Goal: Use online tool/utility: Utilize a website feature to perform a specific function

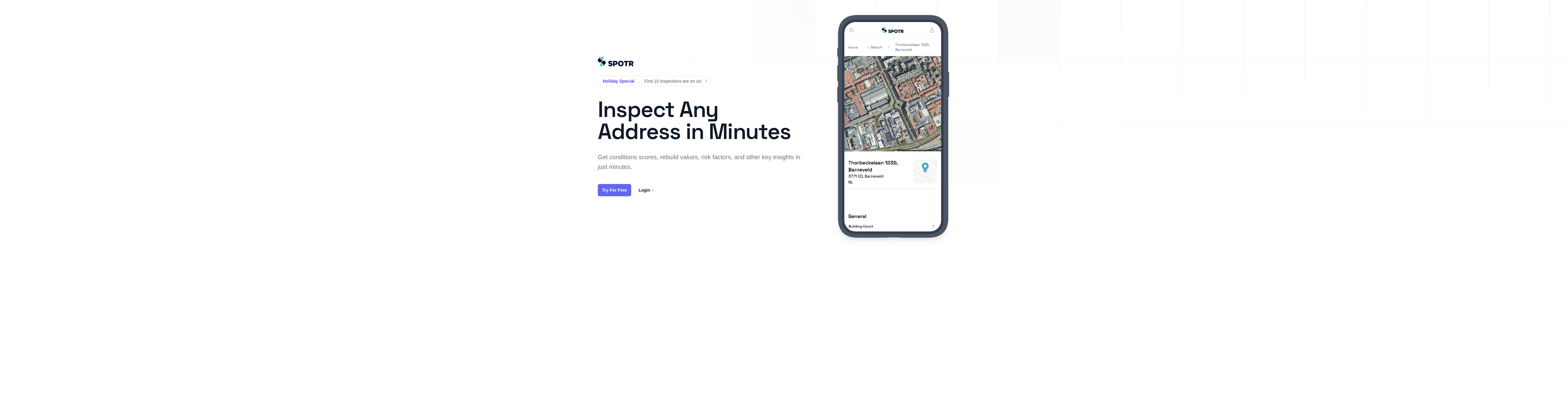
click at [621, 192] on link "Try For Free" at bounding box center [614, 190] width 33 height 12
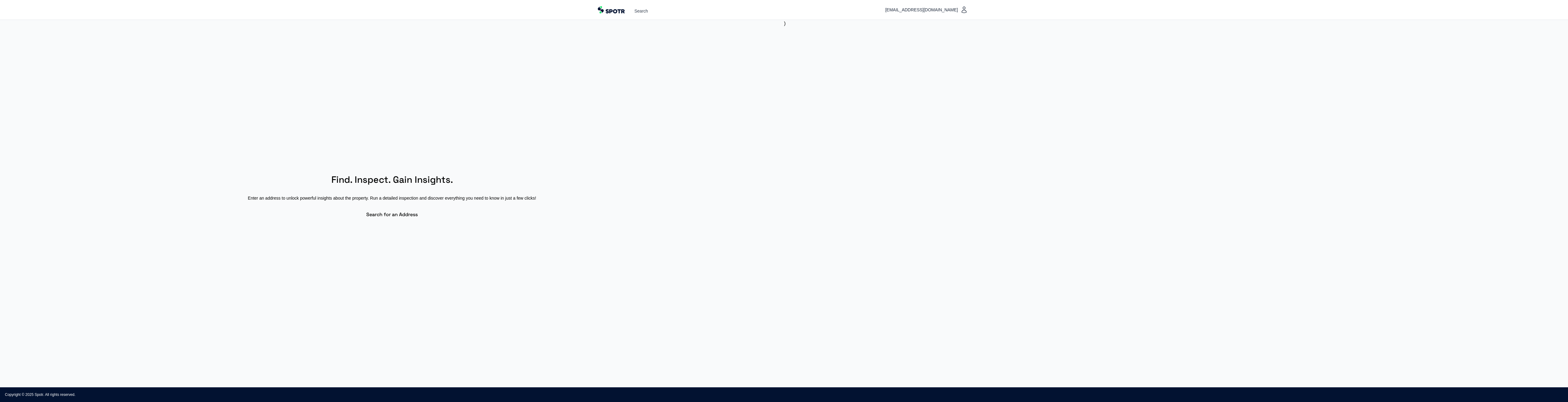
select select "**"
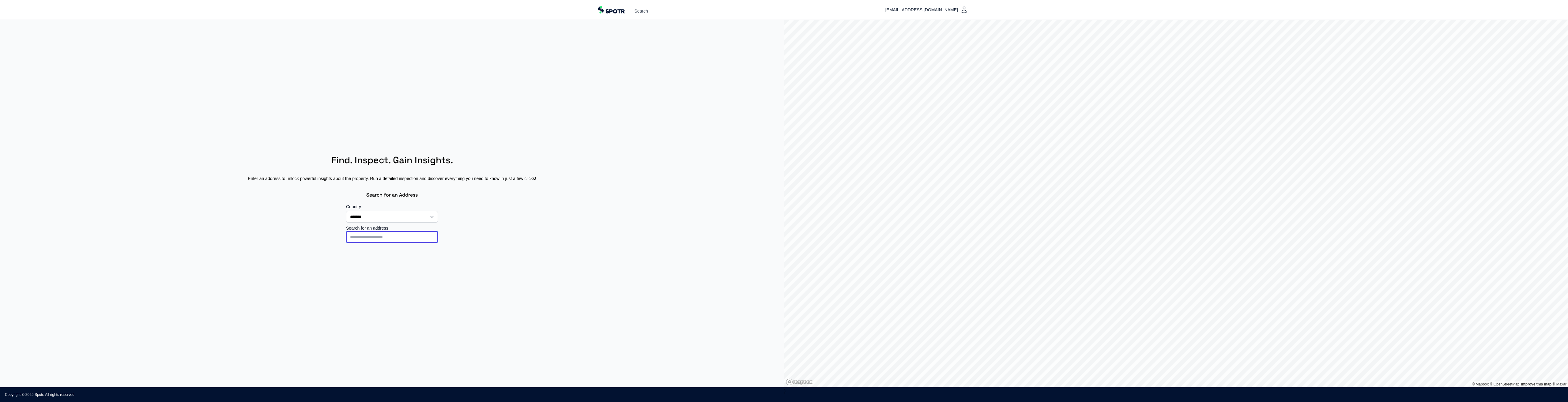
click at [421, 232] on input at bounding box center [392, 237] width 92 height 12
type input "**********"
click at [405, 259] on p "[STREET_ADDRESS]" at bounding box center [392, 261] width 86 height 6
click at [426, 226] on button "Run Inspection" at bounding box center [414, 227] width 43 height 13
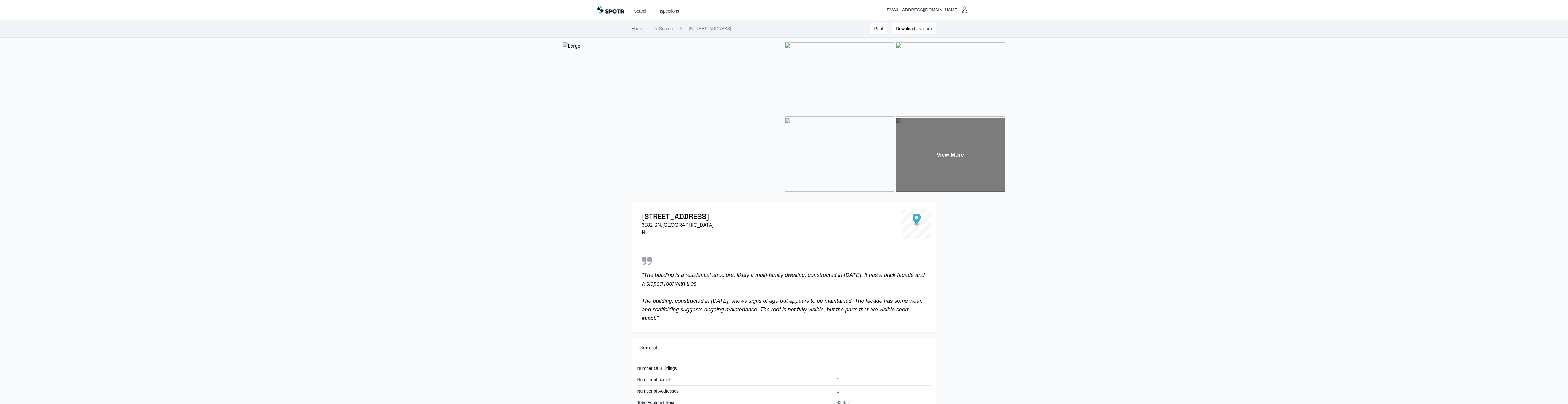
click at [863, 81] on img at bounding box center [840, 79] width 110 height 74
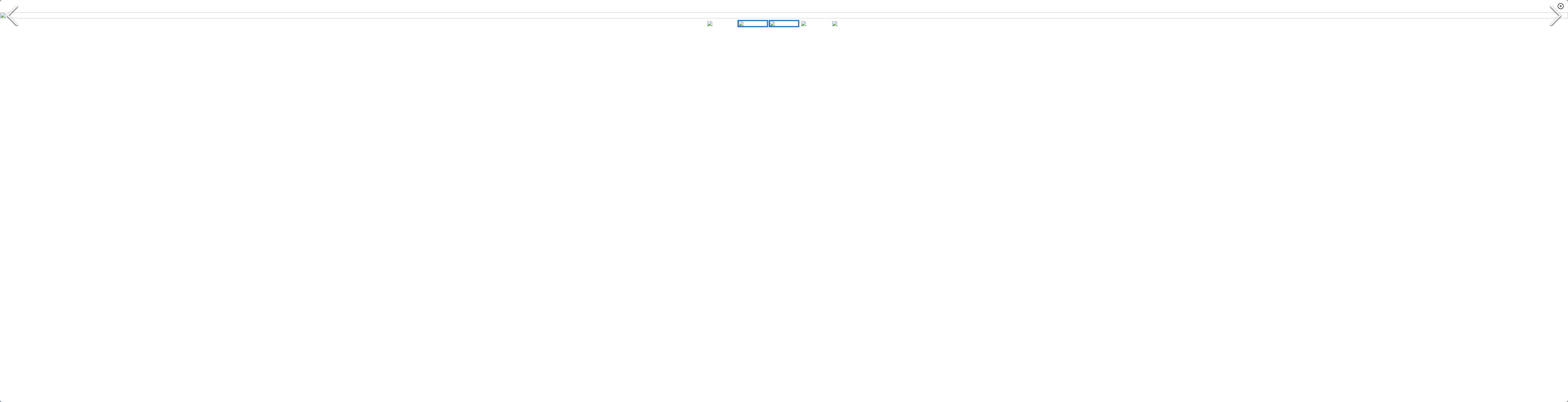
click at [785, 26] on img "Go to Slide 3" at bounding box center [784, 24] width 28 height 5
click at [809, 26] on img "Go to Slide 4" at bounding box center [815, 24] width 28 height 5
click at [845, 26] on img "Go to Slide 5" at bounding box center [846, 24] width 28 height 5
click at [721, 26] on img "Go to Slide 1" at bounding box center [721, 24] width 28 height 5
drag, startPoint x: 722, startPoint y: 383, endPoint x: 859, endPoint y: 397, distance: 137.7
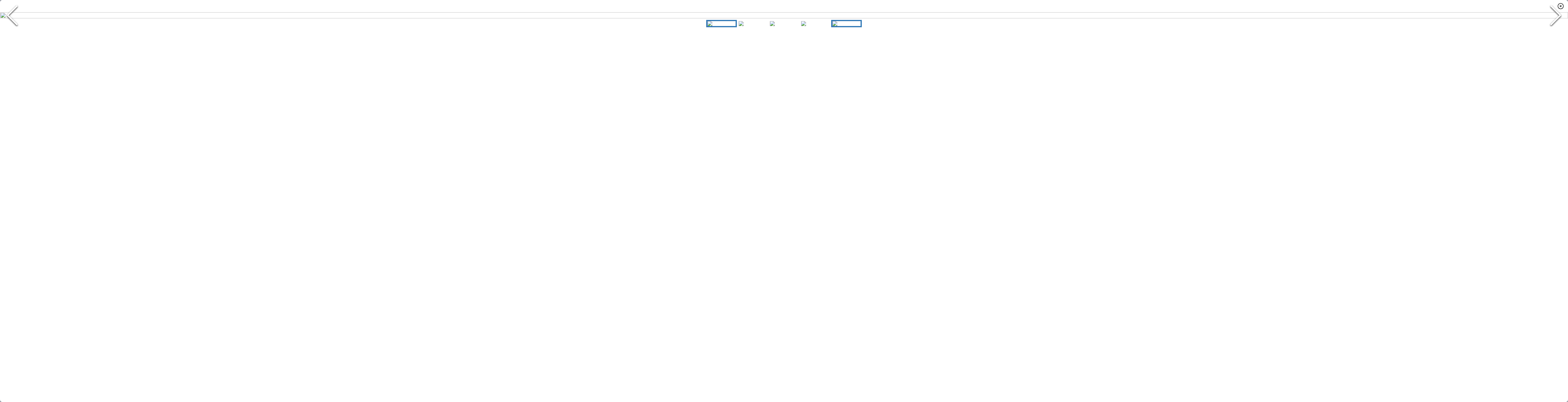
click at [859, 26] on img "Go to Slide 5" at bounding box center [846, 24] width 28 height 5
click at [853, 26] on img "Go to Slide 5" at bounding box center [846, 24] width 28 height 5
click at [786, 18] on img "Go to Slide 5" at bounding box center [784, 15] width 1568 height 6
click at [1190, 18] on img "Go to Slide 5" at bounding box center [784, 15] width 1568 height 6
click at [1563, 7] on icon "button" at bounding box center [1560, 6] width 5 height 5
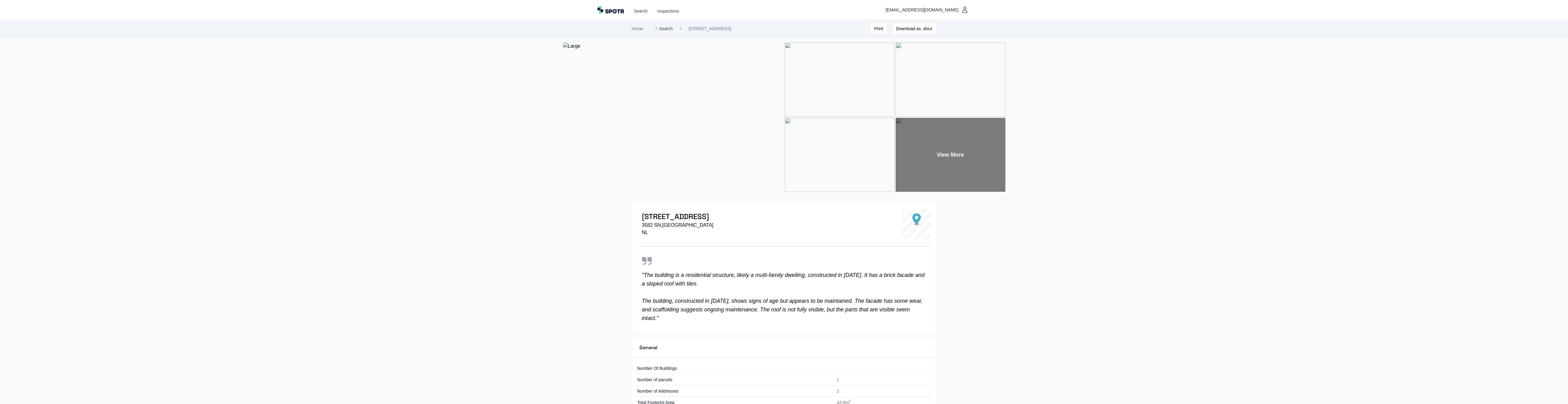
click at [664, 26] on link "Search" at bounding box center [663, 29] width 20 height 6
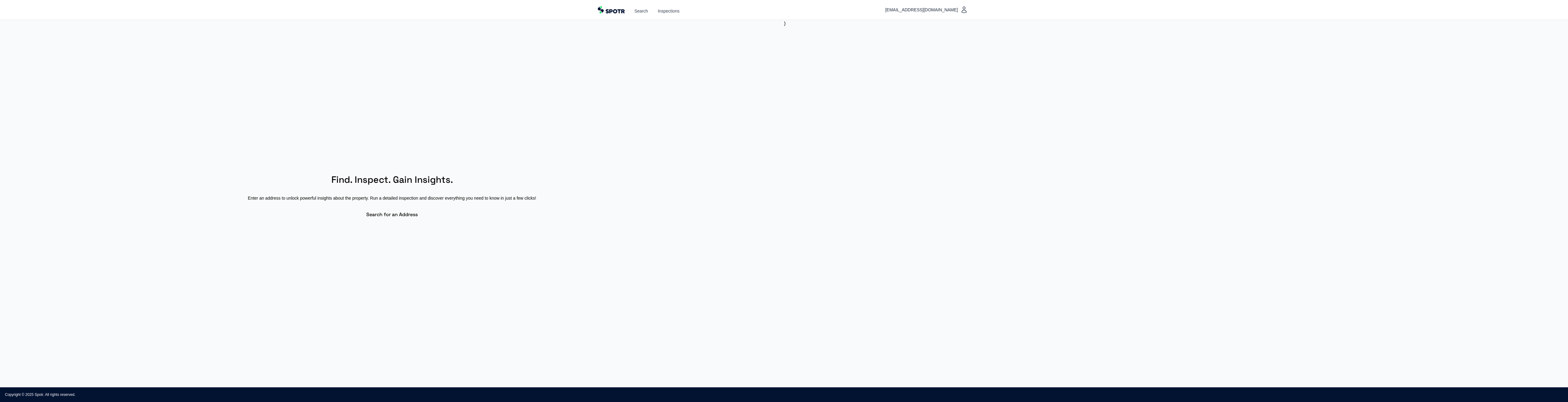
select select "**"
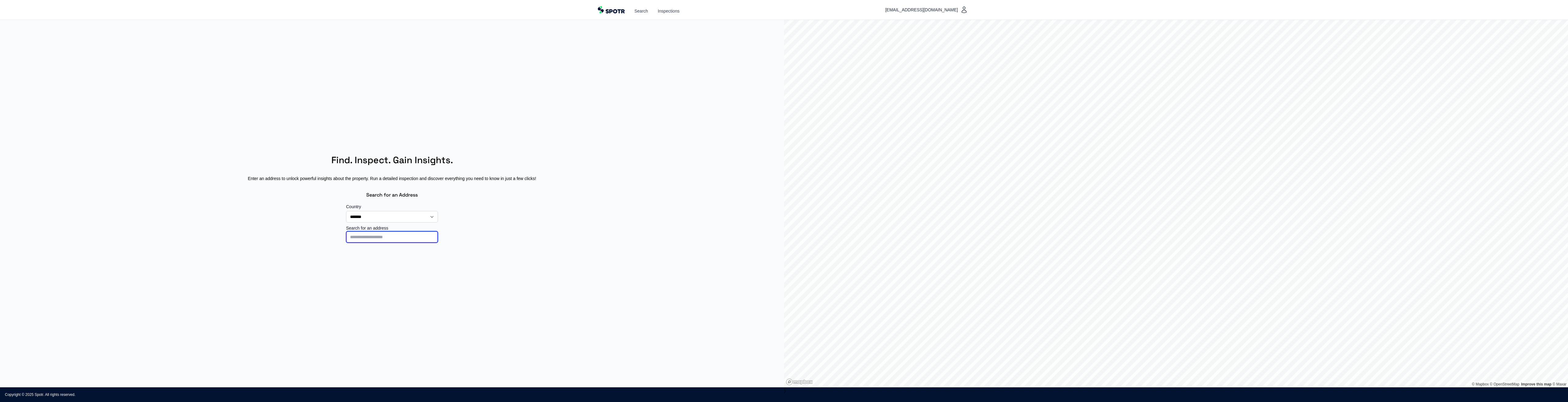
click at [371, 237] on input at bounding box center [392, 237] width 92 height 12
type input "**********"
click at [413, 245] on div "Ary Schefferstraat 18, Den Haag, Nederland" at bounding box center [392, 252] width 91 height 18
click at [406, 223] on button "Run Inspection" at bounding box center [427, 227] width 43 height 13
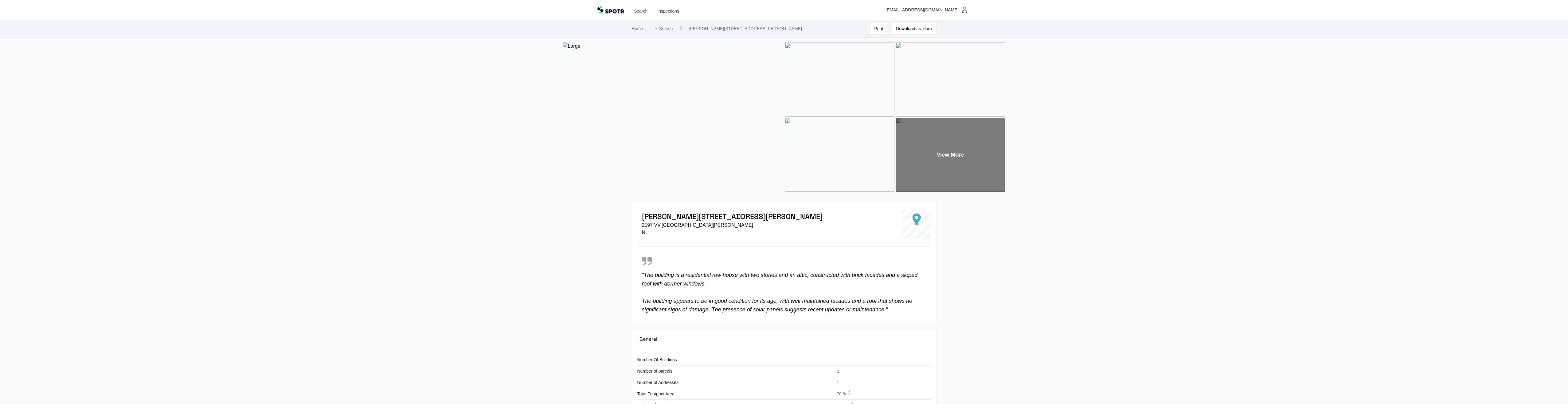
click at [862, 91] on img at bounding box center [840, 79] width 110 height 74
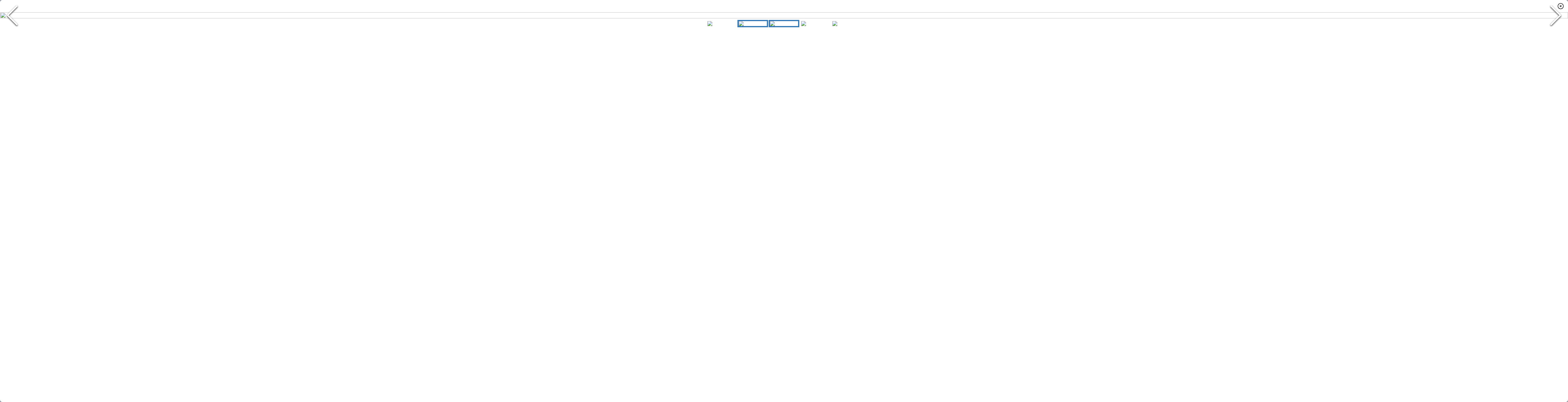
click at [772, 26] on img "Go to Slide 3" at bounding box center [784, 24] width 28 height 5
click at [808, 26] on img "Go to Slide 4" at bounding box center [815, 24] width 28 height 5
click at [845, 26] on img "Go to Slide 5" at bounding box center [846, 24] width 28 height 5
click at [1013, 18] on img "Go to Slide 5" at bounding box center [784, 15] width 1568 height 6
click at [1558, 5] on icon "button" at bounding box center [1561, 6] width 7 height 7
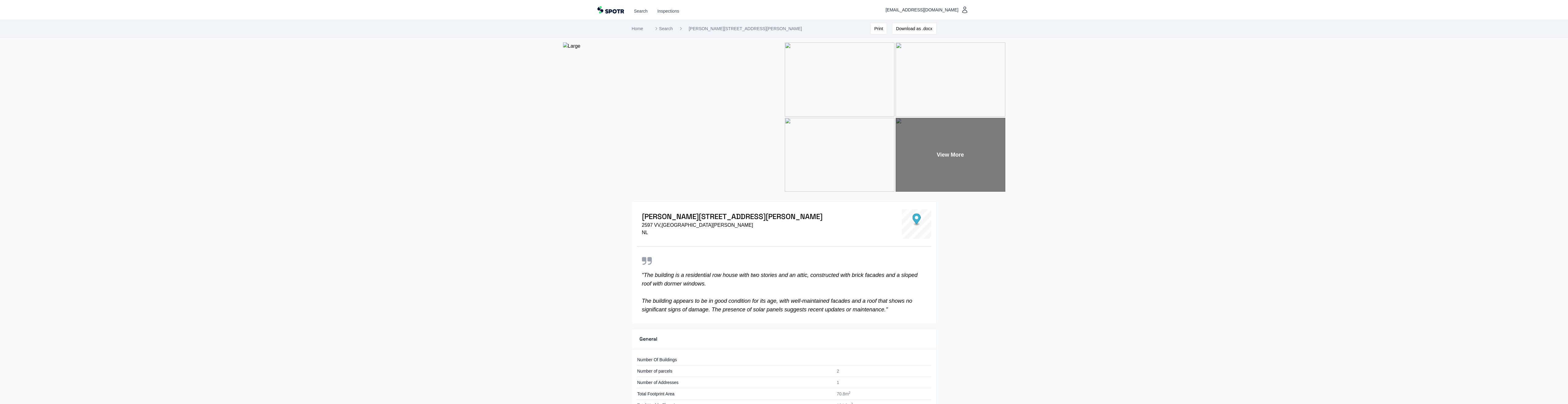
click at [746, 180] on img at bounding box center [673, 117] width 220 height 149
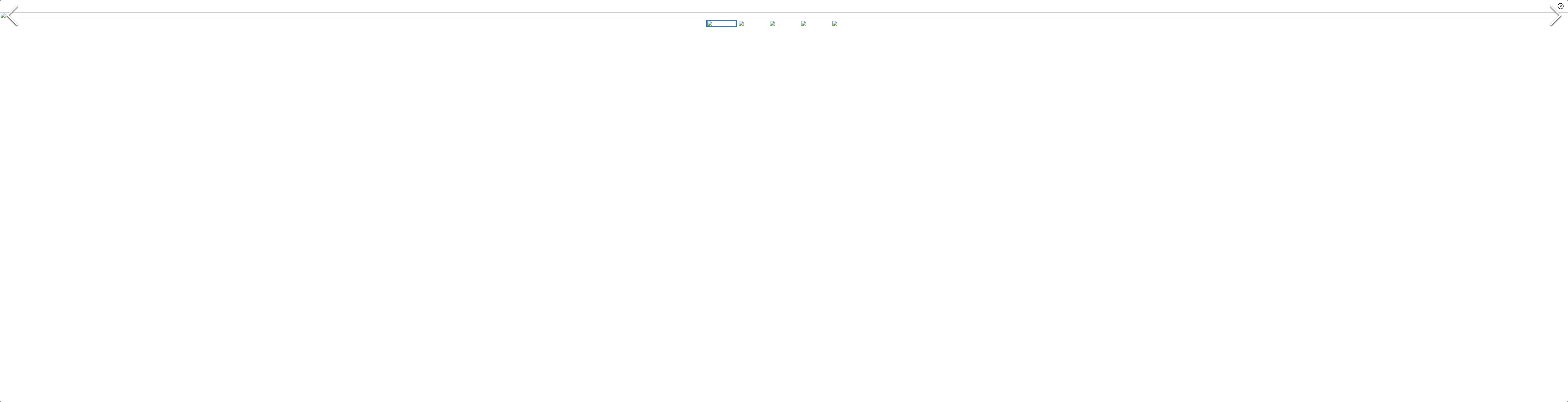
click at [1020, 18] on img "Go to Slide 1" at bounding box center [784, 15] width 1568 height 6
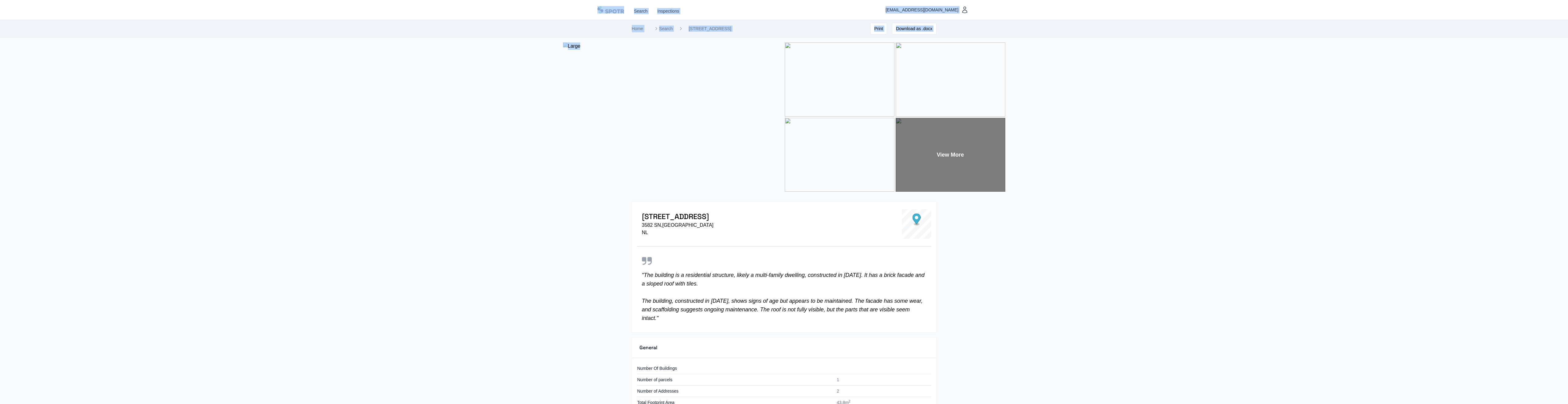
drag, startPoint x: 613, startPoint y: 14, endPoint x: 895, endPoint y: 84, distance: 290.6
click at [931, 32] on button "Download as .docx" at bounding box center [914, 28] width 44 height 12
click at [912, 27] on button "Download as .docx" at bounding box center [914, 28] width 44 height 12
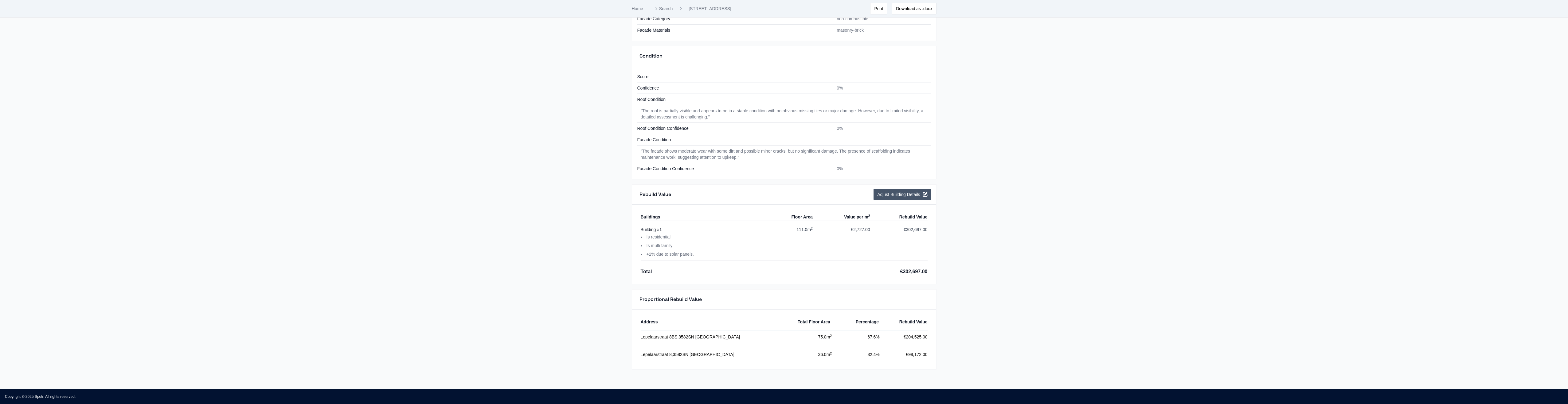
scroll to position [542, 0]
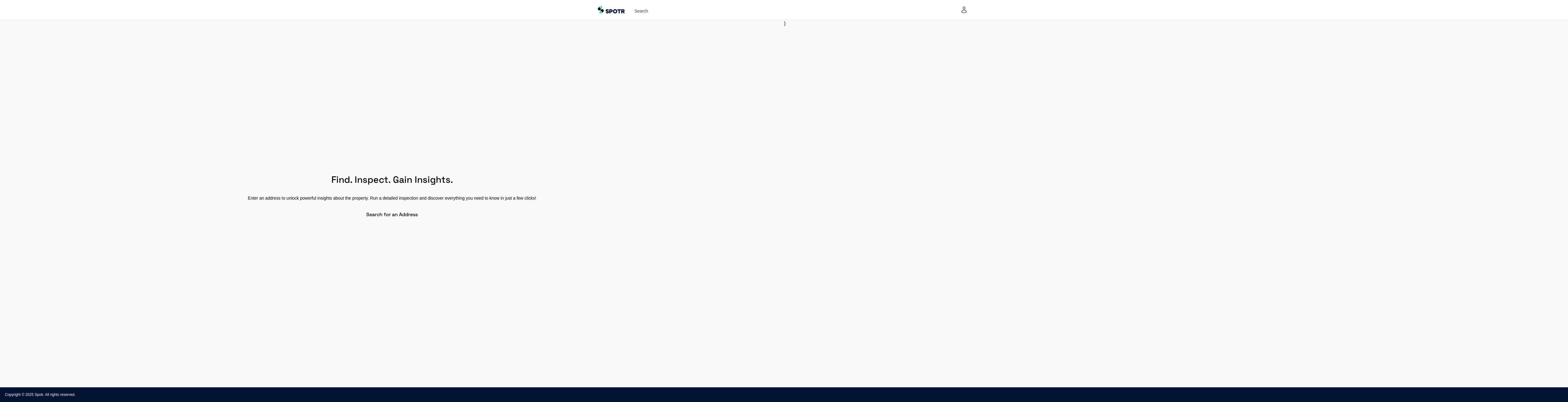
select select "**"
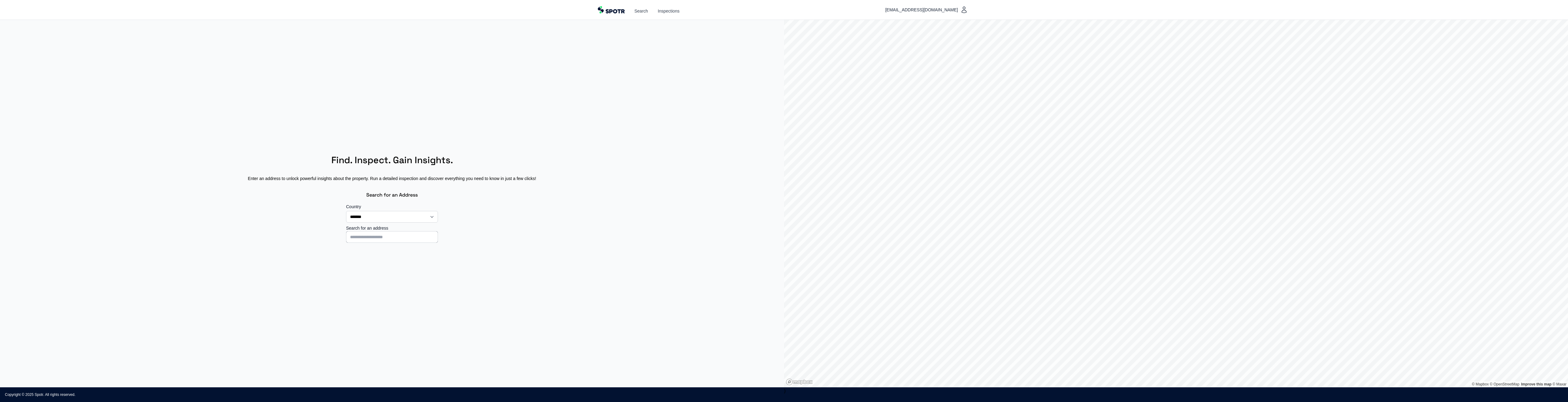
drag, startPoint x: 0, startPoint y: 0, endPoint x: 606, endPoint y: 270, distance: 663.4
drag, startPoint x: 606, startPoint y: 270, endPoint x: 519, endPoint y: 115, distance: 177.7
click at [569, 179] on section "**********" at bounding box center [392, 204] width 784 height 367
click at [645, 11] on link "Search" at bounding box center [641, 11] width 13 height 6
drag, startPoint x: 645, startPoint y: 11, endPoint x: 617, endPoint y: 58, distance: 54.7
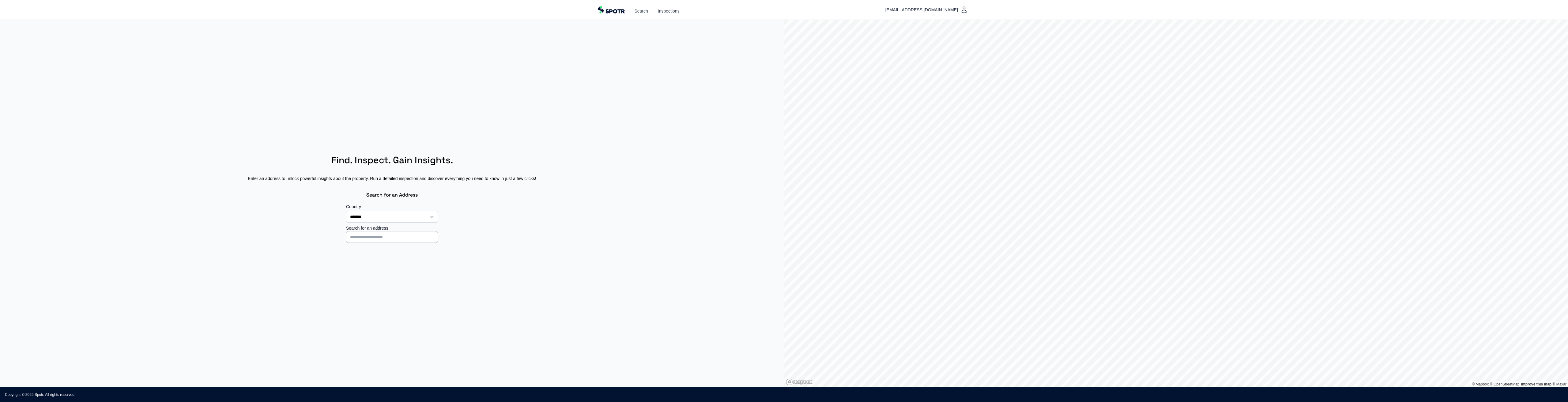
drag, startPoint x: 607, startPoint y: 93, endPoint x: 530, endPoint y: 120, distance: 81.6
click at [527, 132] on section "**********" at bounding box center [392, 204] width 784 height 367
click at [639, 8] on div "Search Inspections" at bounding box center [657, 10] width 45 height 19
click at [668, 10] on link "Inspections" at bounding box center [669, 11] width 22 height 6
click at [648, 10] on link "Search" at bounding box center [641, 11] width 13 height 6
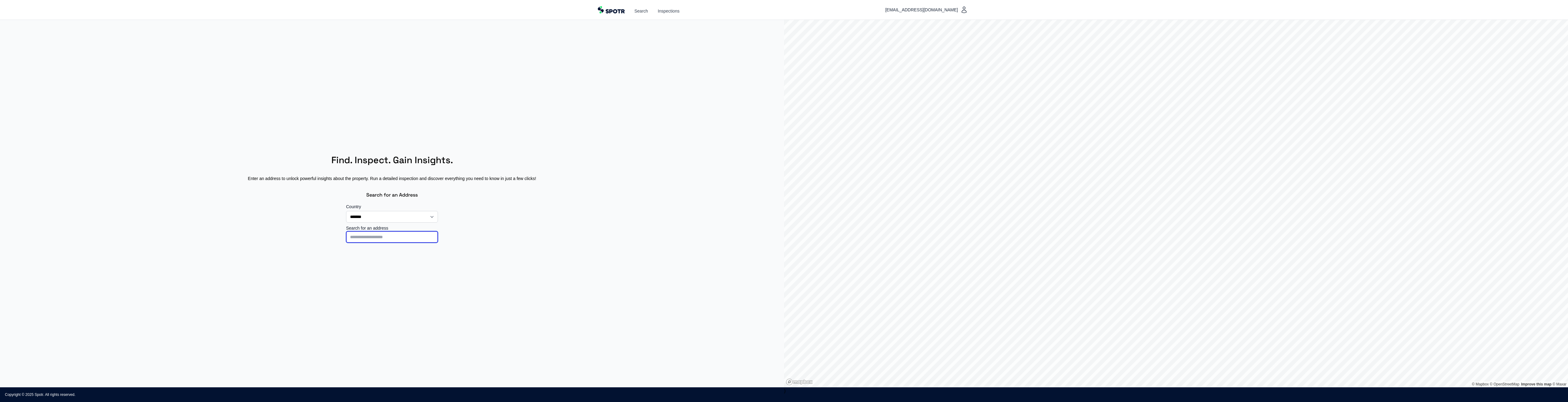
click at [360, 234] on input at bounding box center [392, 237] width 92 height 12
click at [360, 238] on input at bounding box center [392, 237] width 92 height 12
click at [407, 235] on input "**********" at bounding box center [392, 237] width 92 height 12
type input "**********"
click at [397, 260] on p "[STREET_ADDRESS]" at bounding box center [392, 261] width 86 height 6
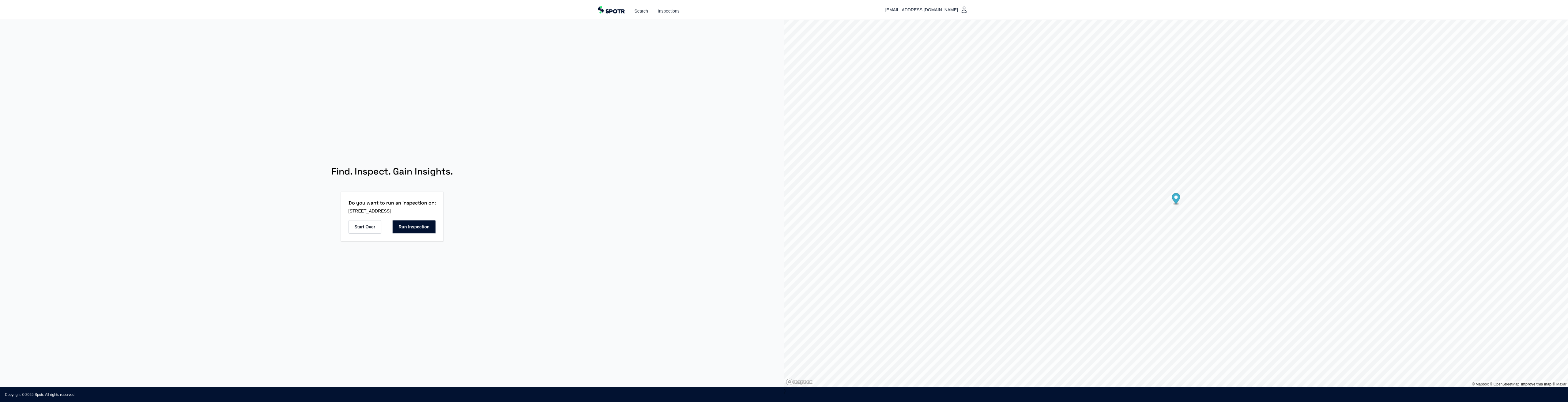
click at [642, 12] on link "Search" at bounding box center [641, 11] width 13 height 6
